Goal: Information Seeking & Learning: Learn about a topic

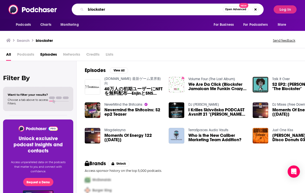
click at [109, 7] on input "blockster" at bounding box center [154, 9] width 137 height 8
paste input "The DeFi Download"
type input "The DeFi Download"
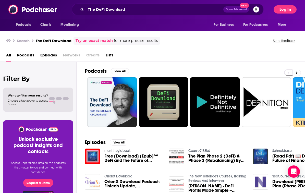
click at [284, 12] on button "Log In" at bounding box center [285, 9] width 23 height 8
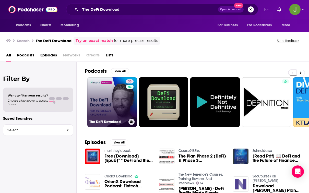
click at [118, 103] on link "33 The DeFi Download" at bounding box center [112, 102] width 50 height 50
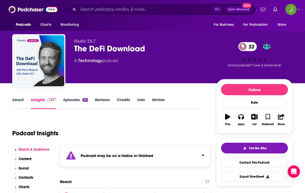
click at [78, 102] on link "Episodes 110" at bounding box center [75, 103] width 24 height 12
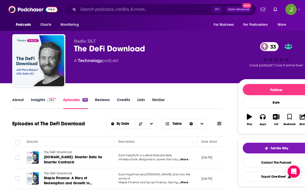
click at [51, 99] on img at bounding box center [51, 100] width 9 height 4
